Goal: Information Seeking & Learning: Learn about a topic

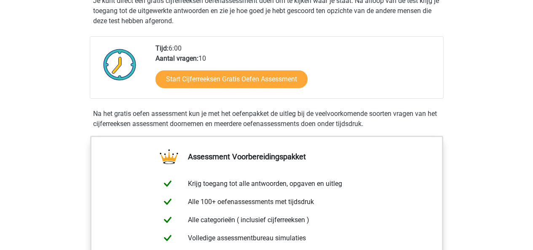
scroll to position [181, 0]
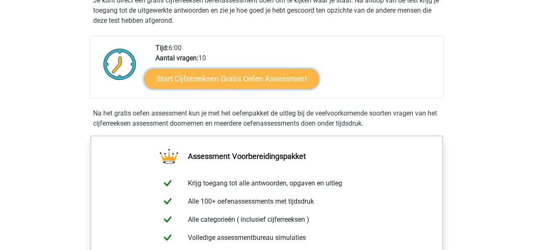
click at [228, 87] on link "Start Cijferreeksen Gratis Oefen Assessment" at bounding box center [231, 78] width 175 height 20
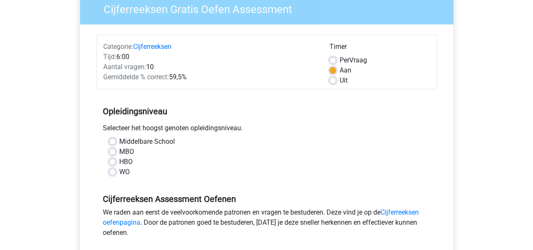
scroll to position [75, 0]
click at [119, 170] on label "WO" at bounding box center [124, 172] width 11 height 10
click at [112, 170] on input "WO" at bounding box center [112, 171] width 7 height 8
radio input "true"
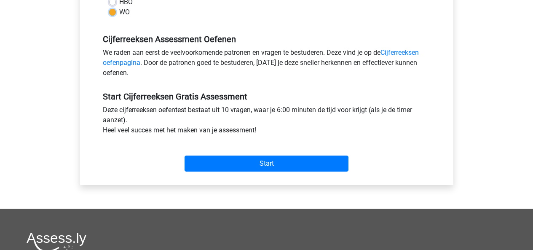
scroll to position [238, 0]
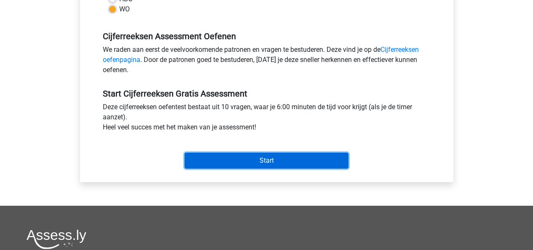
click at [210, 160] on input "Start" at bounding box center [267, 161] width 164 height 16
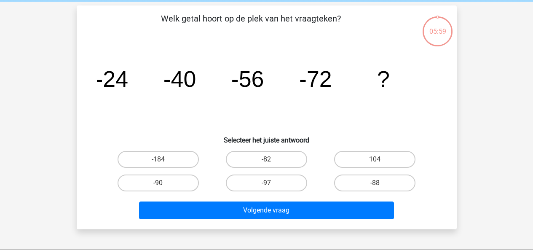
scroll to position [45, 0]
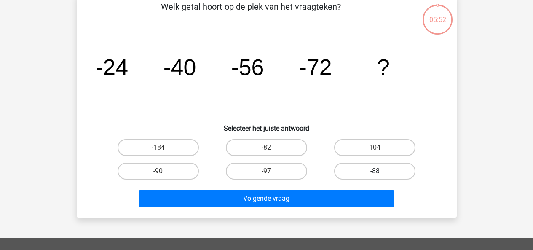
click at [355, 169] on label "-88" at bounding box center [374, 171] width 81 height 17
click at [375, 171] on input "-88" at bounding box center [377, 173] width 5 height 5
radio input "true"
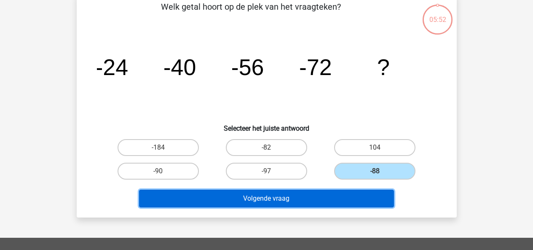
click at [296, 197] on button "Volgende vraag" at bounding box center [266, 199] width 255 height 18
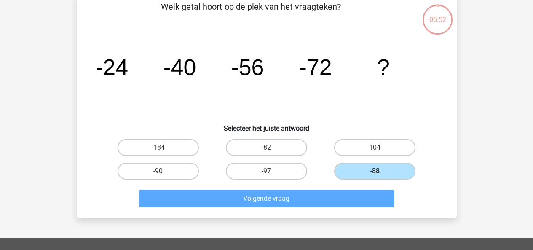
scroll to position [39, 0]
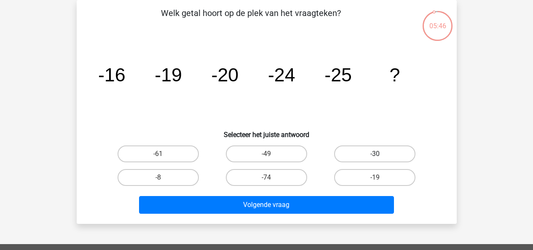
click at [360, 152] on label "-30" at bounding box center [374, 153] width 81 height 17
click at [375, 154] on input "-30" at bounding box center [377, 156] width 5 height 5
radio input "true"
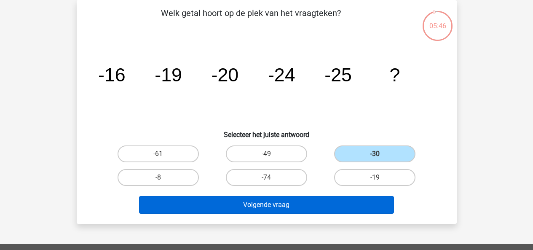
click at [283, 207] on button "Volgende vraag" at bounding box center [266, 205] width 255 height 18
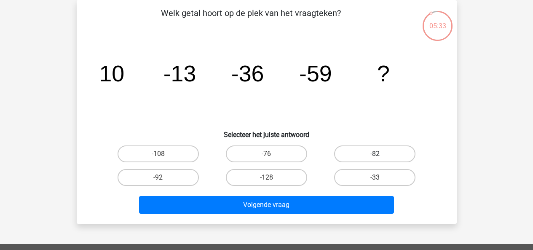
click at [361, 151] on label "-82" at bounding box center [374, 153] width 81 height 17
click at [375, 154] on input "-82" at bounding box center [377, 156] width 5 height 5
radio input "true"
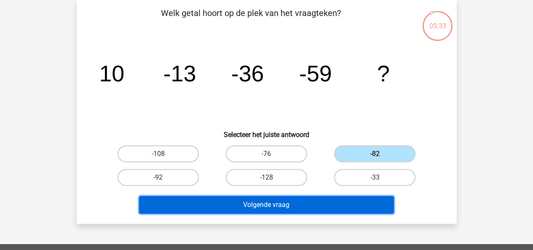
click at [290, 208] on button "Volgende vraag" at bounding box center [266, 205] width 255 height 18
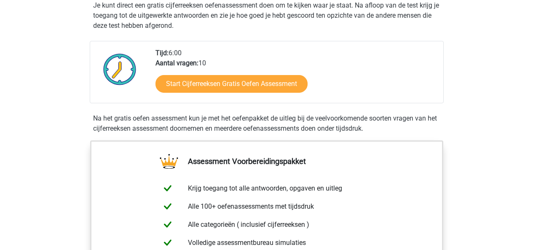
scroll to position [175, 0]
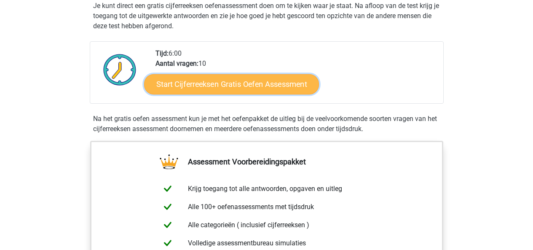
click at [205, 93] on link "Start Cijferreeksen Gratis Oefen Assessment" at bounding box center [231, 84] width 175 height 20
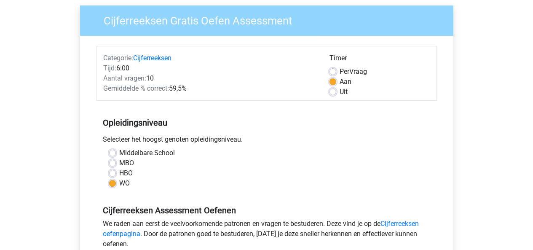
scroll to position [83, 0]
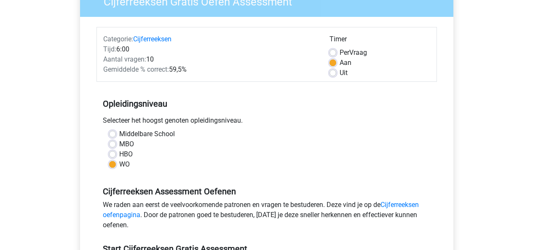
click at [119, 143] on label "MBO" at bounding box center [126, 144] width 15 height 10
click at [112, 143] on input "MBO" at bounding box center [112, 143] width 7 height 8
radio input "true"
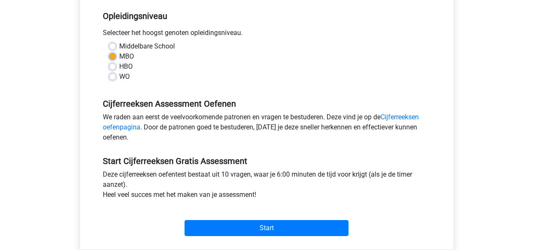
scroll to position [179, 0]
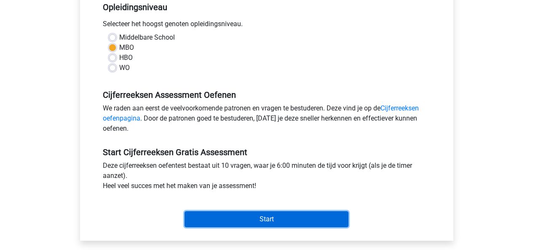
click at [225, 221] on input "Start" at bounding box center [267, 219] width 164 height 16
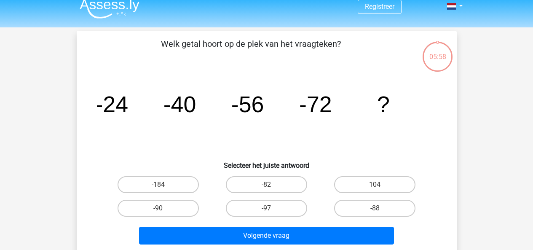
scroll to position [40, 0]
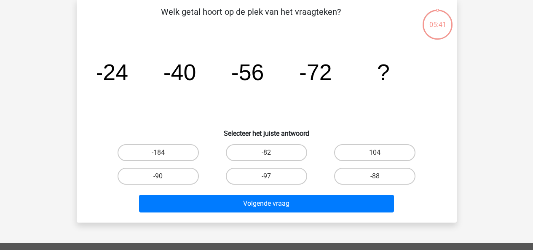
click at [359, 176] on label "-88" at bounding box center [374, 176] width 81 height 17
click at [375, 176] on input "-88" at bounding box center [377, 178] width 5 height 5
radio input "true"
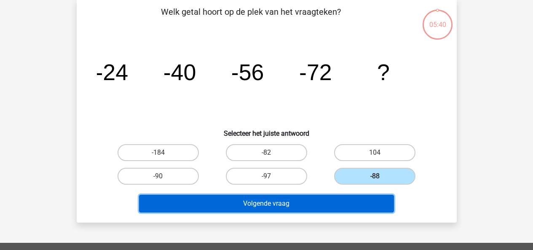
click at [242, 203] on button "Volgende vraag" at bounding box center [266, 204] width 255 height 18
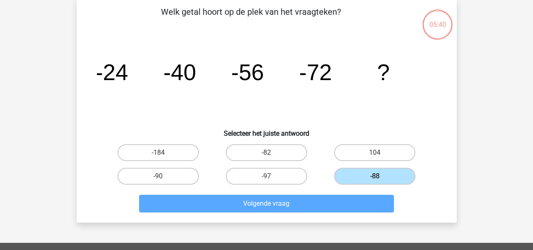
scroll to position [39, 0]
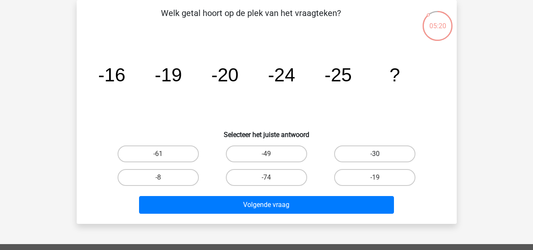
click at [361, 148] on label "-30" at bounding box center [374, 153] width 81 height 17
click at [375, 154] on input "-30" at bounding box center [377, 156] width 5 height 5
radio input "true"
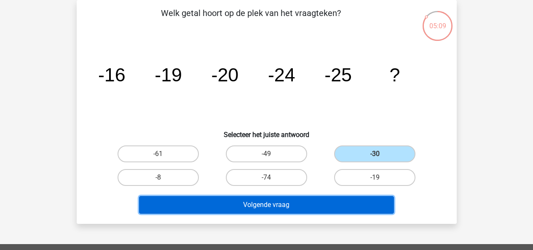
click at [240, 208] on button "Volgende vraag" at bounding box center [266, 205] width 255 height 18
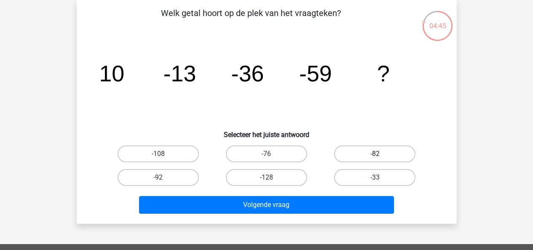
click at [358, 150] on label "-82" at bounding box center [374, 153] width 81 height 17
click at [375, 154] on input "-82" at bounding box center [377, 156] width 5 height 5
radio input "true"
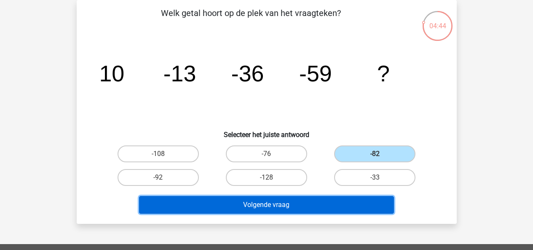
click at [216, 204] on button "Volgende vraag" at bounding box center [266, 205] width 255 height 18
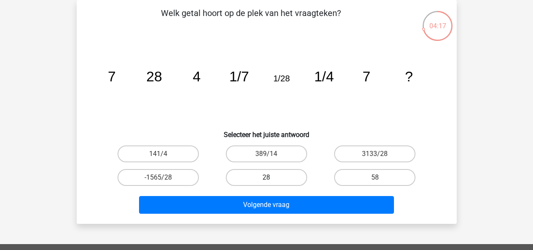
click at [250, 174] on label "28" at bounding box center [266, 177] width 81 height 17
click at [266, 178] on input "28" at bounding box center [268, 180] width 5 height 5
radio input "true"
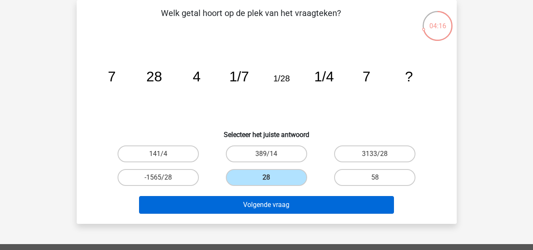
click at [229, 204] on button "Volgende vraag" at bounding box center [266, 205] width 255 height 18
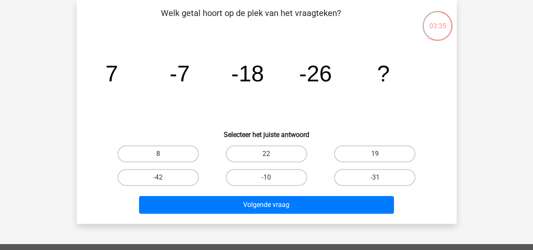
click at [6, 101] on div "Registreer Nederlands English" at bounding box center [266, 214] width 533 height 506
click at [139, 100] on icon "image/svg+xml 7 -7 -18 -26 ?" at bounding box center [267, 81] width 340 height 85
click at [358, 181] on label "-31" at bounding box center [374, 177] width 81 height 17
click at [375, 181] on input "-31" at bounding box center [377, 180] width 5 height 5
radio input "true"
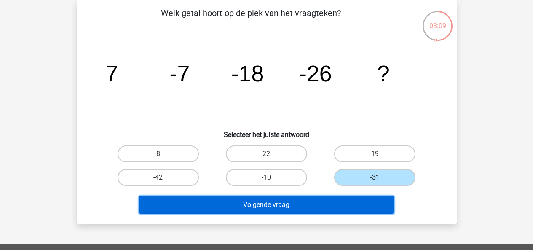
click at [329, 200] on button "Volgende vraag" at bounding box center [266, 205] width 255 height 18
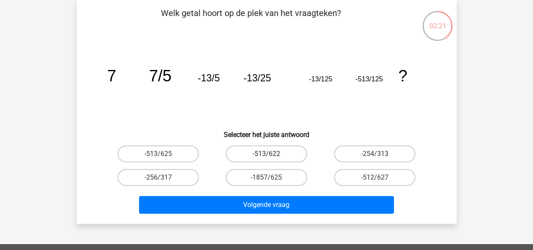
click at [251, 152] on label "-513/622" at bounding box center [266, 153] width 81 height 17
click at [266, 154] on input "-513/622" at bounding box center [268, 156] width 5 height 5
radio input "true"
click at [171, 152] on label "-513/625" at bounding box center [158, 153] width 81 height 17
click at [164, 154] on input "-513/625" at bounding box center [160, 156] width 5 height 5
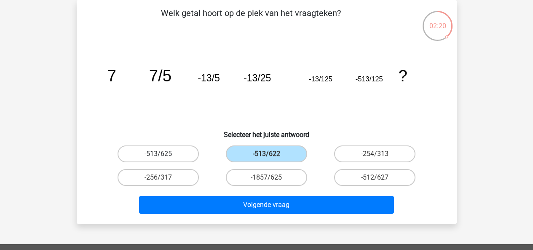
radio input "true"
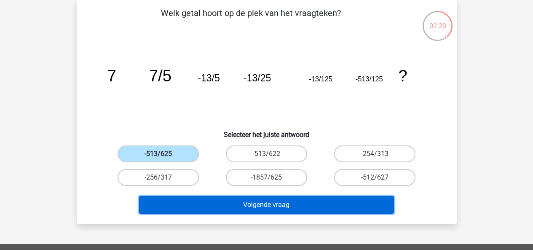
click at [195, 201] on button "Volgende vraag" at bounding box center [266, 205] width 255 height 18
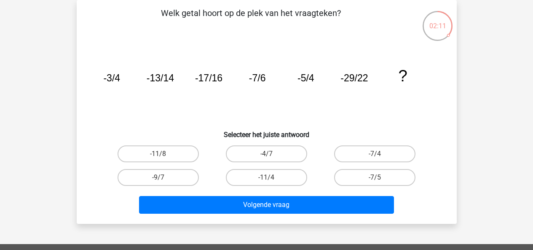
click at [160, 151] on label "-11/8" at bounding box center [158, 153] width 81 height 17
click at [160, 154] on input "-11/8" at bounding box center [160, 156] width 5 height 5
radio input "true"
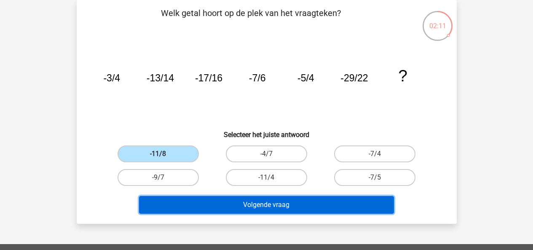
click at [185, 207] on button "Volgende vraag" at bounding box center [266, 205] width 255 height 18
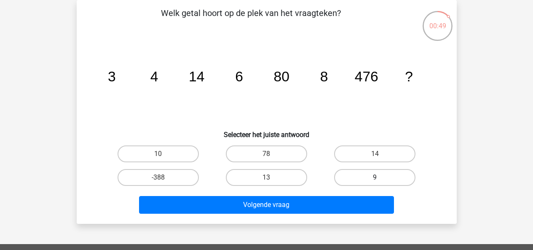
click at [363, 179] on label "9" at bounding box center [374, 177] width 81 height 17
click at [375, 179] on input "9" at bounding box center [377, 180] width 5 height 5
radio input "true"
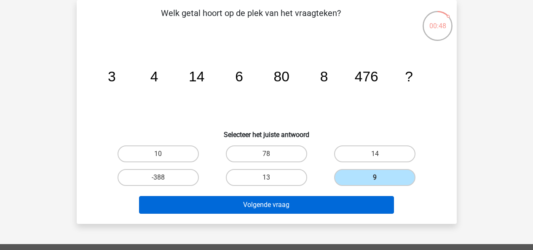
click at [266, 208] on button "Volgende vraag" at bounding box center [266, 205] width 255 height 18
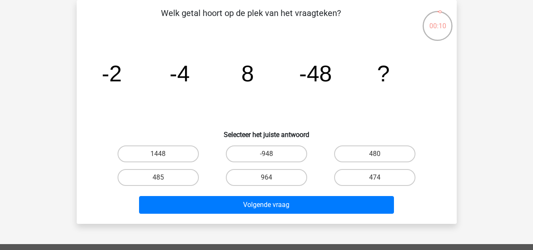
click at [351, 172] on label "474" at bounding box center [374, 177] width 81 height 17
click at [375, 178] on input "474" at bounding box center [377, 180] width 5 height 5
radio input "true"
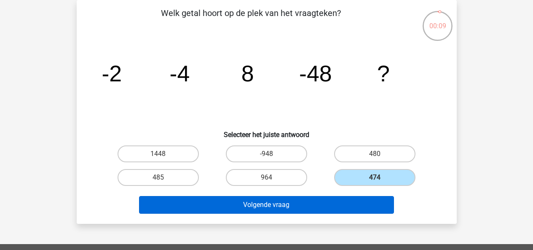
click at [293, 202] on button "Volgende vraag" at bounding box center [266, 205] width 255 height 18
